Goal: Transaction & Acquisition: Purchase product/service

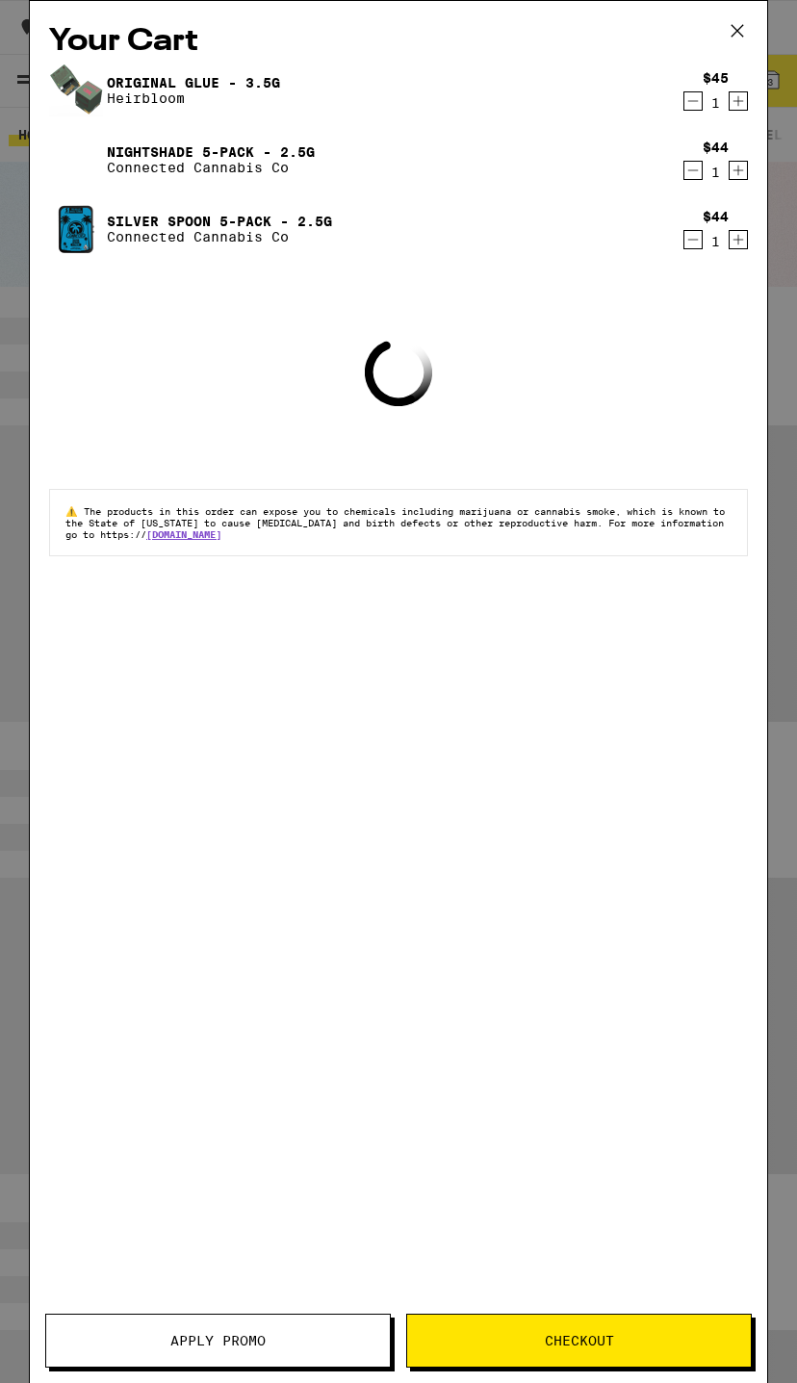
scroll to position [141, 0]
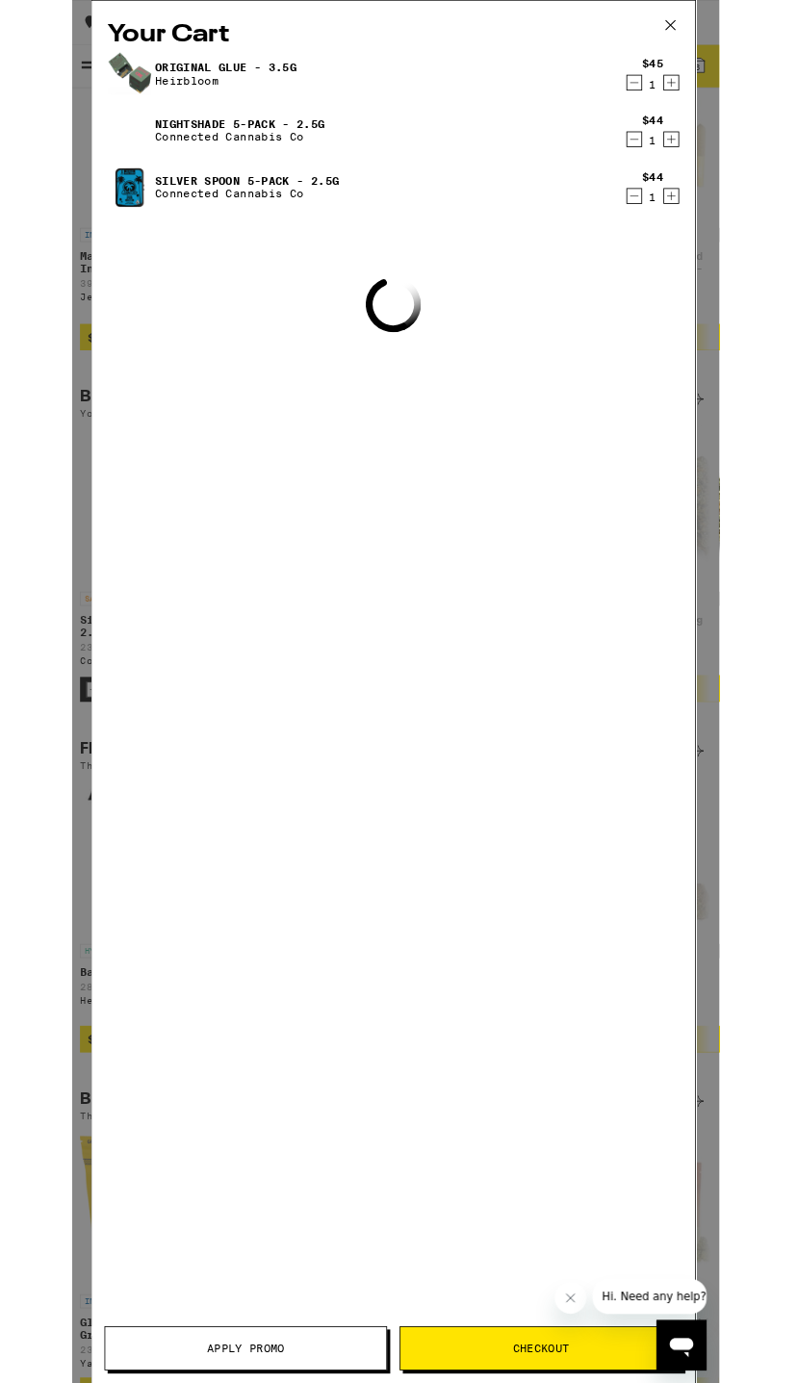
scroll to position [1440, 0]
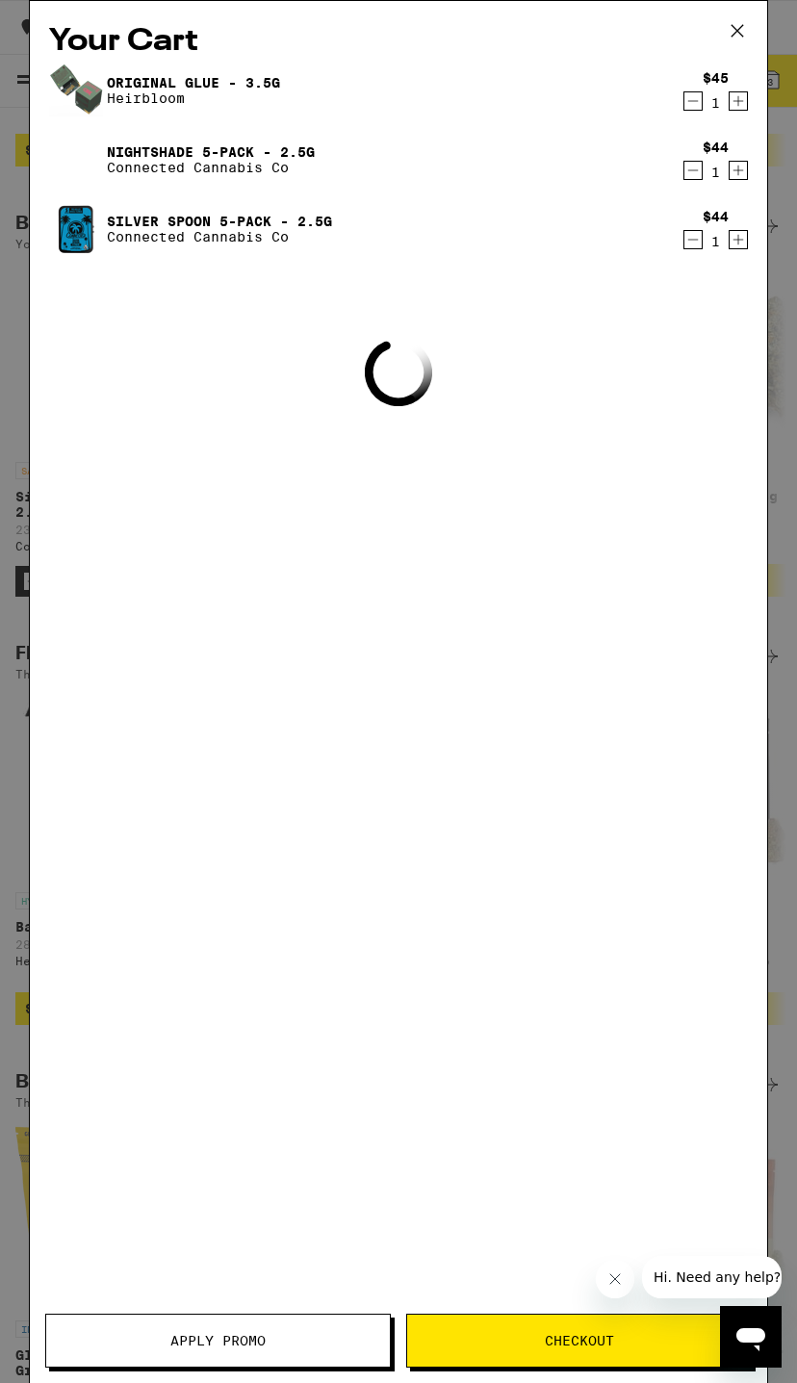
click at [746, 16] on icon at bounding box center [737, 30] width 29 height 29
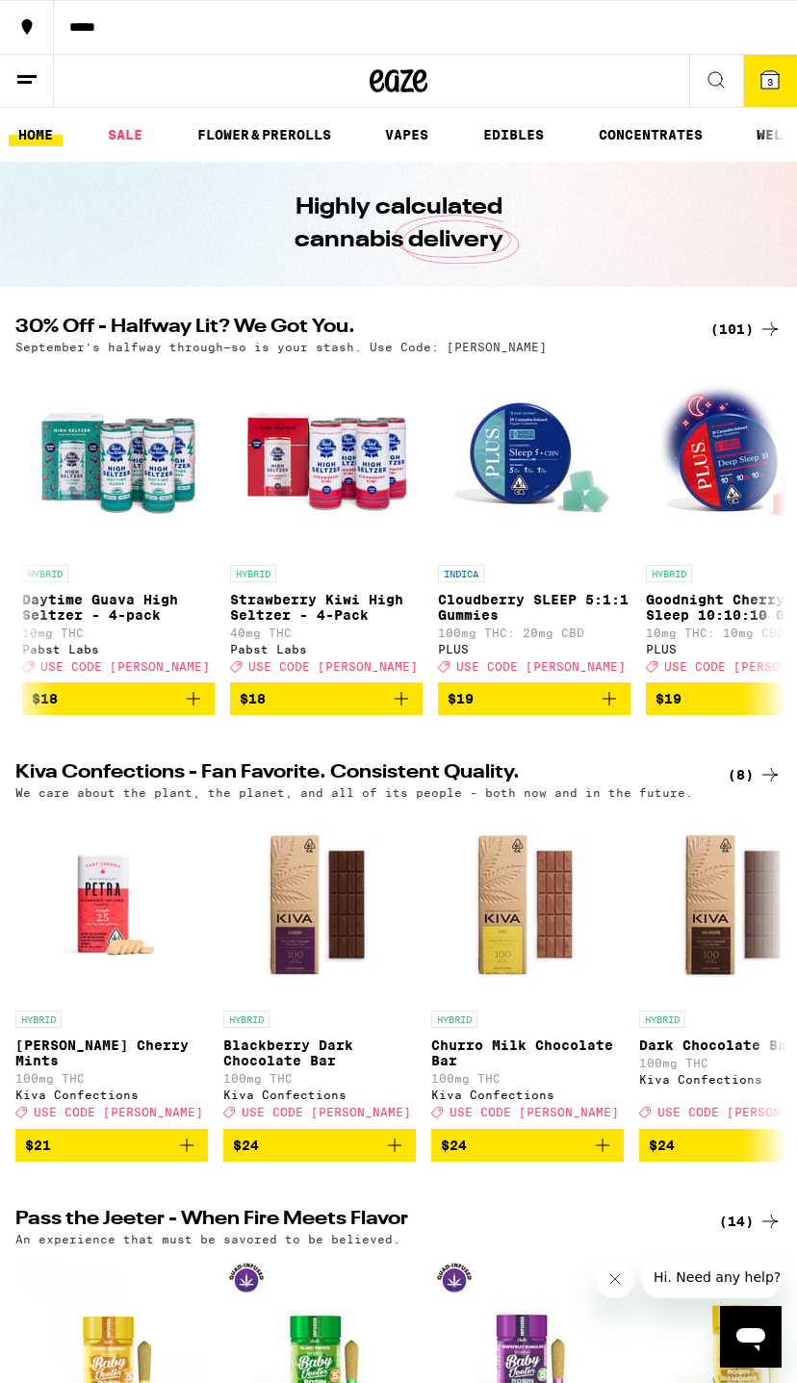
scroll to position [0, 7481]
